Goal: Task Accomplishment & Management: Manage account settings

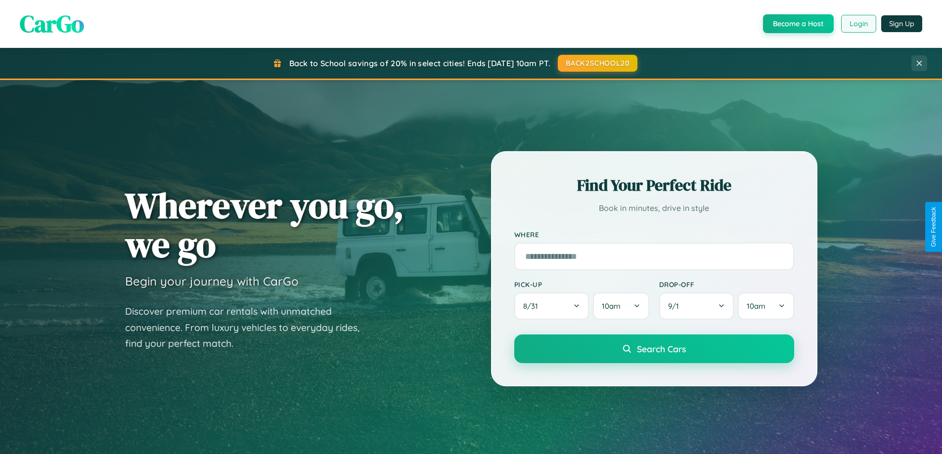
click at [858, 24] on button "Login" at bounding box center [858, 24] width 35 height 18
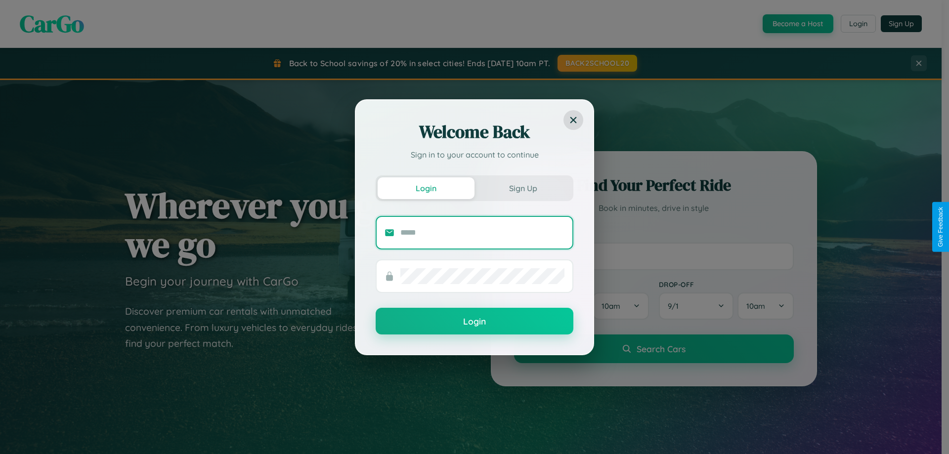
click at [483, 232] on input "text" at bounding box center [483, 233] width 164 height 16
type input "**********"
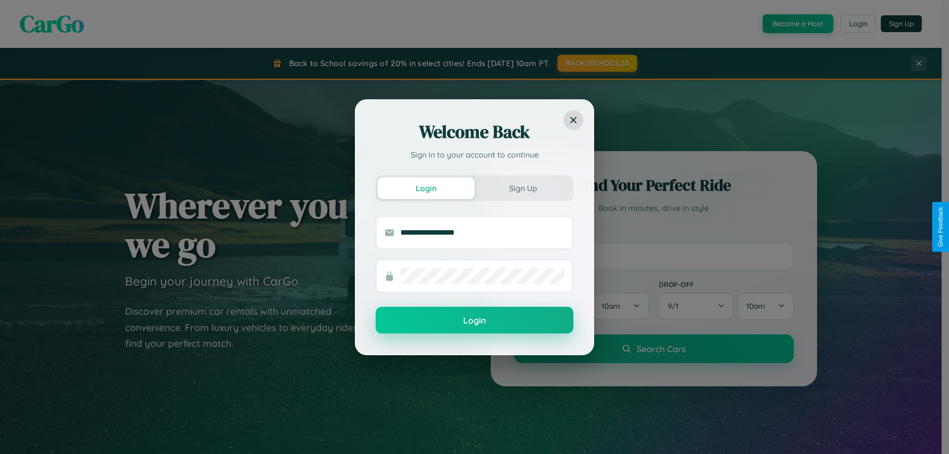
click at [475, 321] on button "Login" at bounding box center [475, 320] width 198 height 27
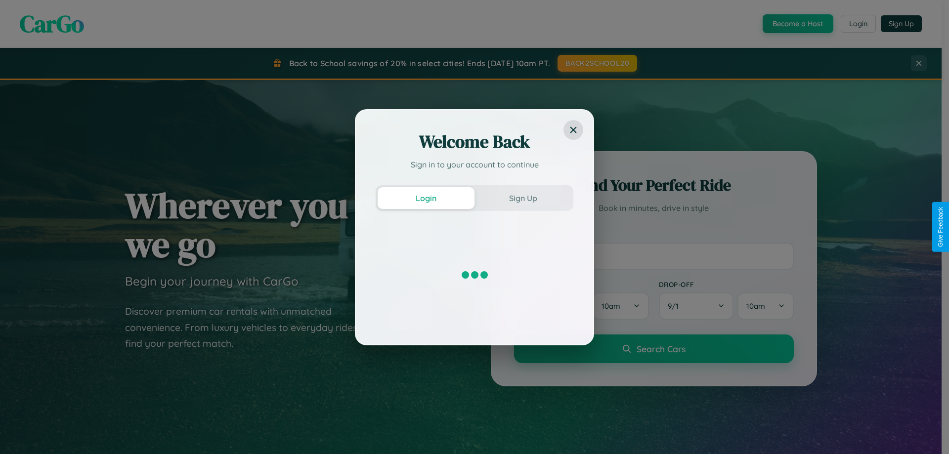
click at [858, 24] on div "Welcome Back Sign in to your account to continue Login Sign Up" at bounding box center [474, 227] width 949 height 454
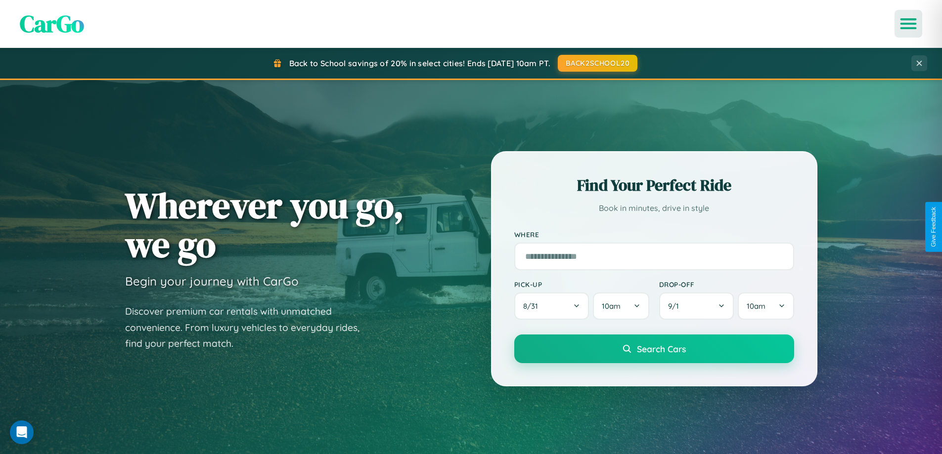
click at [908, 24] on icon "Open menu" at bounding box center [908, 23] width 14 height 9
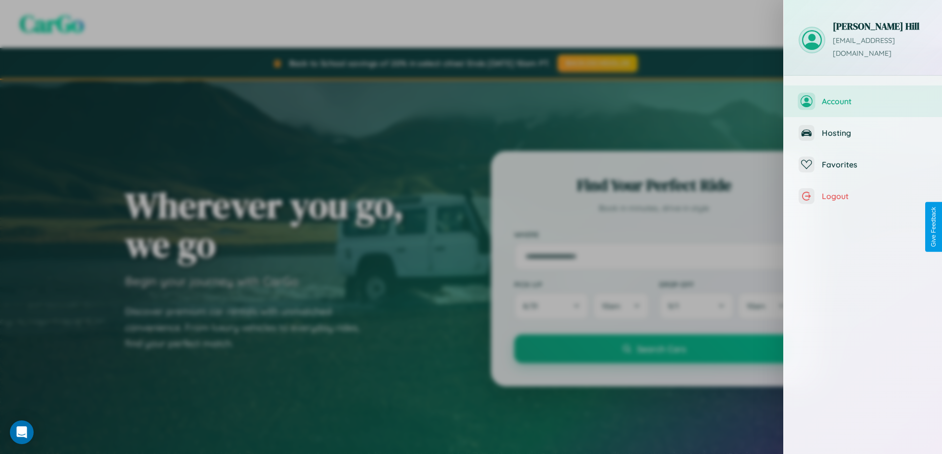
click at [863, 96] on span "Account" at bounding box center [874, 101] width 105 height 10
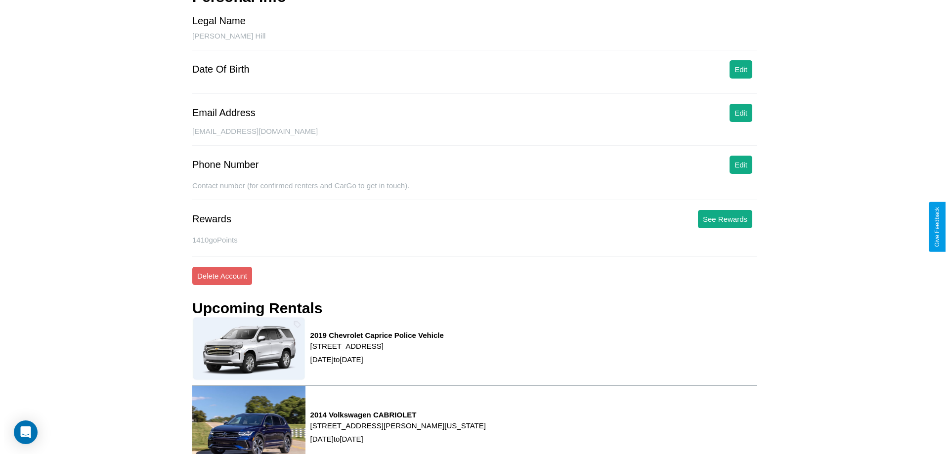
scroll to position [126, 0]
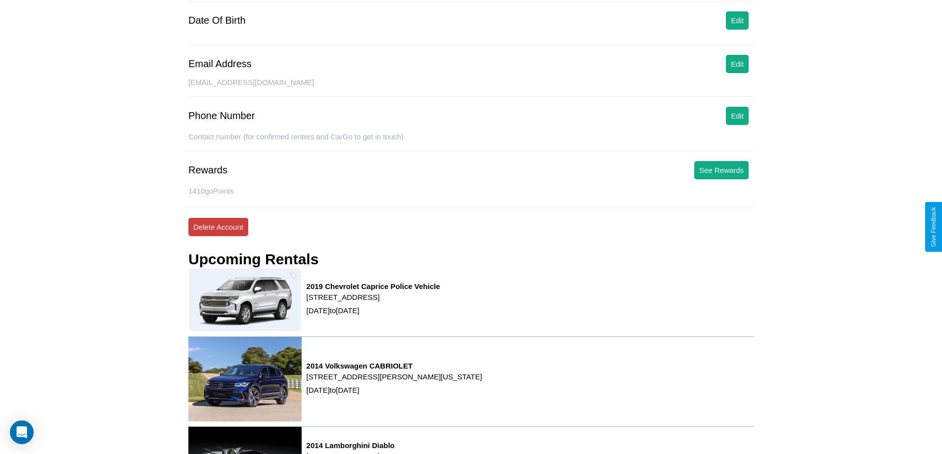
click at [218, 227] on button "Delete Account" at bounding box center [218, 227] width 60 height 18
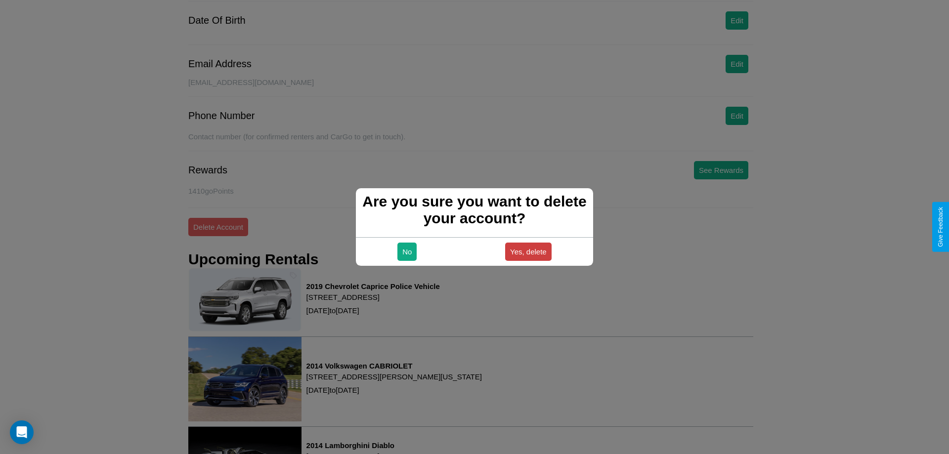
click at [528, 252] on button "Yes, delete" at bounding box center [528, 252] width 46 height 18
